Goal: Task Accomplishment & Management: Manage account settings

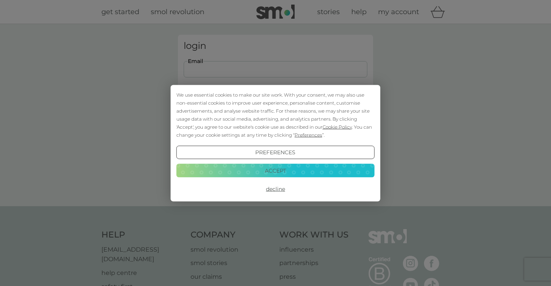
type input "[EMAIL_ADDRESS][DOMAIN_NAME]"
click at [275, 189] on button "Decline" at bounding box center [275, 189] width 198 height 14
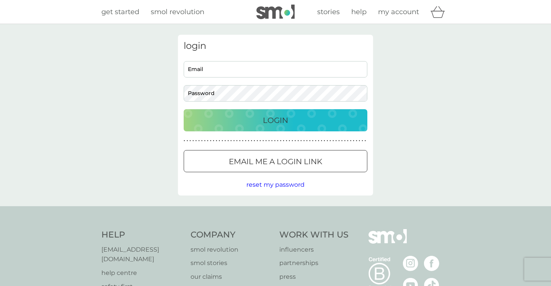
click at [270, 161] on div at bounding box center [276, 162] width 28 height 8
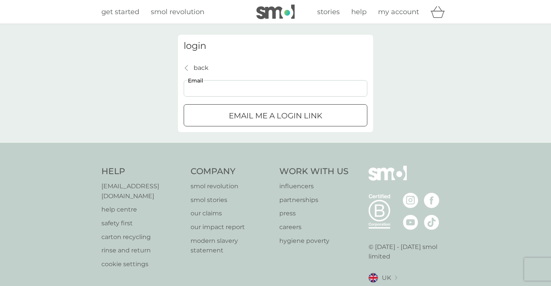
type input "cherylggayle@gmail.com"
click at [276, 115] on div "submit" at bounding box center [276, 116] width 28 height 8
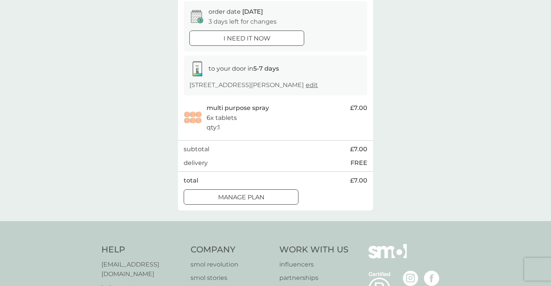
scroll to position [98, 0]
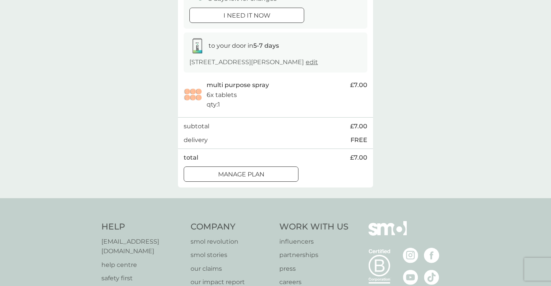
click at [231, 172] on div at bounding box center [241, 175] width 28 height 8
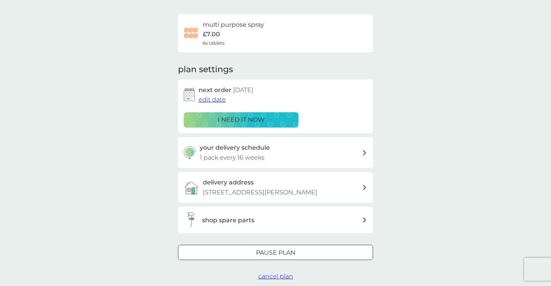
scroll to position [50, 0]
click at [216, 98] on span "edit date" at bounding box center [211, 99] width 27 height 7
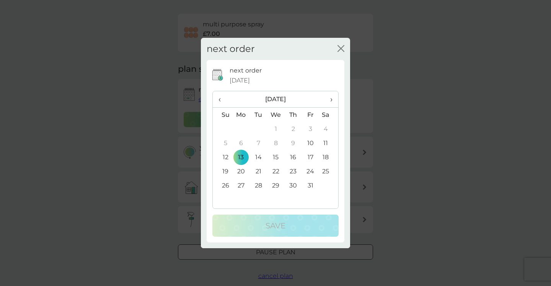
click at [332, 100] on span "›" at bounding box center [329, 99] width 8 height 16
click at [292, 141] on td "11" at bounding box center [292, 143] width 17 height 14
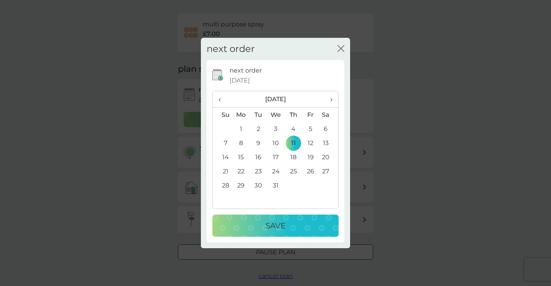
click at [276, 228] on p "Save" at bounding box center [275, 226] width 20 height 12
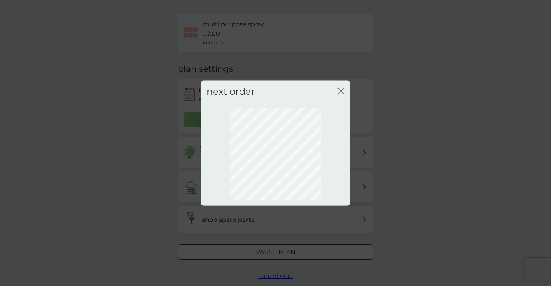
scroll to position [34, 0]
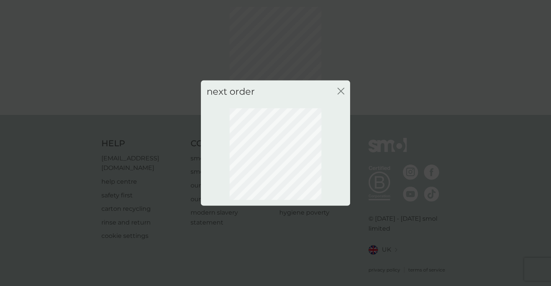
click at [341, 91] on icon "close" at bounding box center [342, 91] width 3 height 6
